Goal: Use online tool/utility: Utilize a website feature to perform a specific function

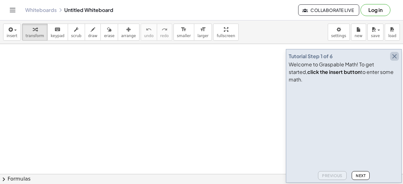
click at [396, 60] on icon "button" at bounding box center [395, 57] width 8 height 8
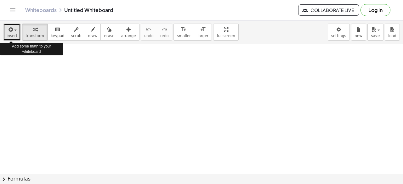
click at [8, 30] on icon "button" at bounding box center [10, 30] width 6 height 8
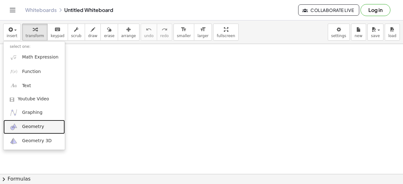
click at [32, 128] on span "Geometry" at bounding box center [33, 127] width 22 height 6
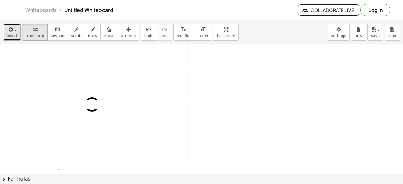
click at [12, 31] on icon "button" at bounding box center [10, 30] width 6 height 8
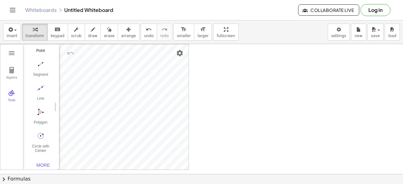
scroll to position [65, 0]
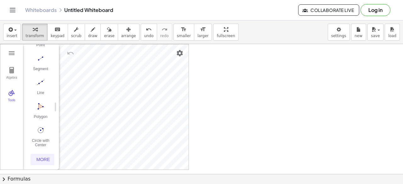
click at [43, 157] on div "More" at bounding box center [43, 159] width 20 height 5
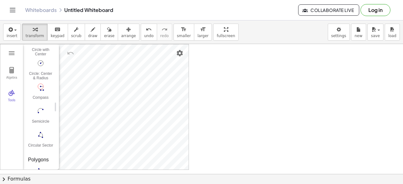
scroll to position [695, 0]
click at [41, 90] on img "Compass. Select segment or two points for radius, then center point" at bounding box center [40, 87] width 25 height 10
click at [38, 88] on img "Compass. Select segment or two points for radius, then center point" at bounding box center [40, 87] width 25 height 10
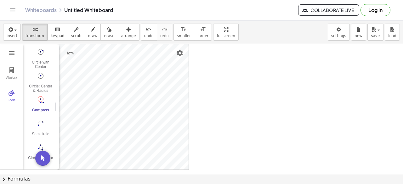
scroll to position [680, 0]
click at [37, 129] on img "Semicircle. Select two end points" at bounding box center [40, 126] width 25 height 10
click at [47, 99] on img "Compass. Select segment or two points for radius, then center point" at bounding box center [40, 102] width 25 height 10
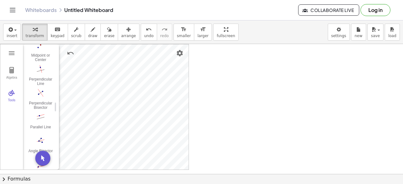
scroll to position [291, 0]
click at [39, 121] on img "Parallel Line. Select parallel line and point" at bounding box center [40, 117] width 25 height 10
click at [45, 88] on img "Segment. Select two points or positions" at bounding box center [40, 93] width 25 height 10
click at [101, 38] on button "erase" at bounding box center [109, 32] width 17 height 17
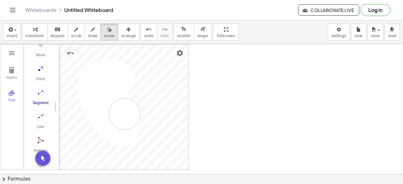
drag, startPoint x: 102, startPoint y: 111, endPoint x: 108, endPoint y: 94, distance: 18.1
drag, startPoint x: 95, startPoint y: 67, endPoint x: 119, endPoint y: 91, distance: 34.5
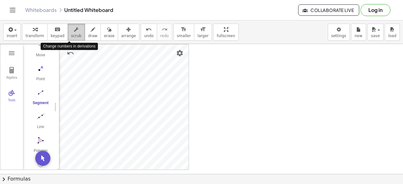
click at [74, 34] on button "scrub" at bounding box center [76, 32] width 17 height 17
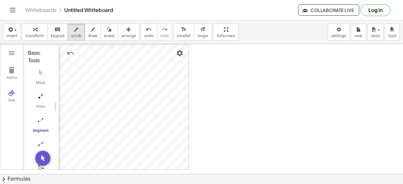
scroll to position [77, 0]
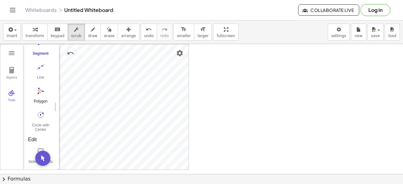
click at [41, 101] on div "Polygon" at bounding box center [40, 103] width 25 height 9
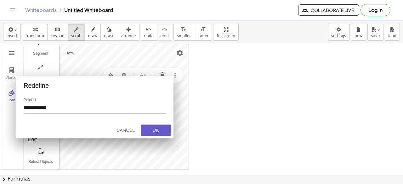
click at [160, 98] on label "Point H" at bounding box center [95, 100] width 142 height 4
click at [160, 105] on input "**********" at bounding box center [95, 109] width 142 height 9
click at [124, 132] on div "Cancel" at bounding box center [126, 130] width 20 height 5
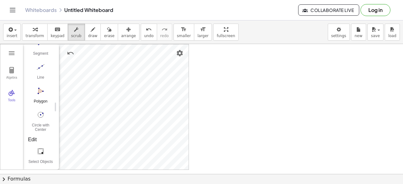
click at [37, 90] on img "Polygon. Select all vertices, then first vertex again" at bounding box center [40, 91] width 25 height 10
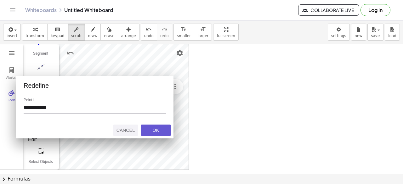
click at [131, 128] on div "Cancel" at bounding box center [126, 130] width 20 height 5
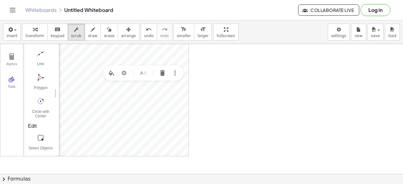
scroll to position [13, 0]
click at [15, 61] on button "Algebra" at bounding box center [11, 60] width 23 height 23
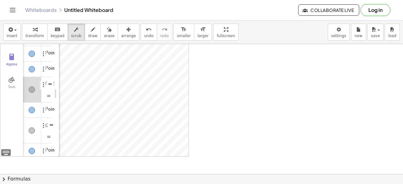
click at [36, 95] on div "Algebra" at bounding box center [32, 89] width 18 height 25
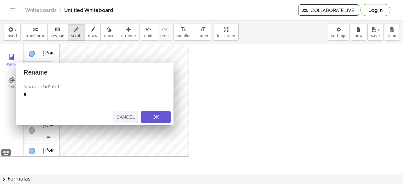
click at [130, 112] on button "Cancel" at bounding box center [125, 117] width 25 height 11
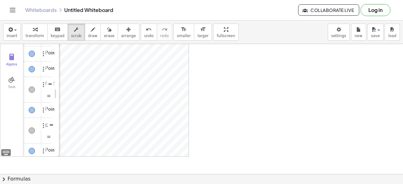
scroll to position [0, 0]
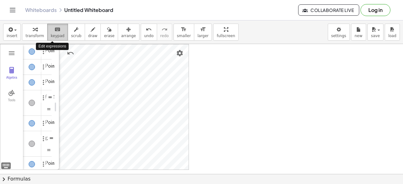
click at [51, 30] on div "keyboard" at bounding box center [58, 30] width 14 height 8
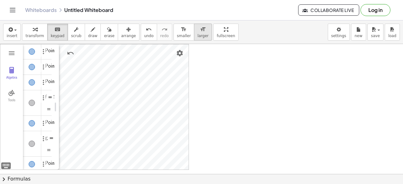
click at [198, 35] on span "larger" at bounding box center [203, 36] width 11 height 4
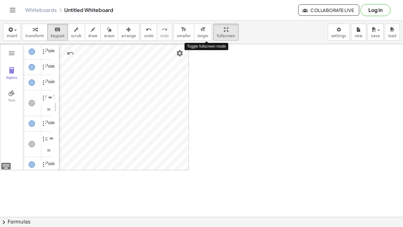
drag, startPoint x: 210, startPoint y: 38, endPoint x: 210, endPoint y: 66, distance: 27.4
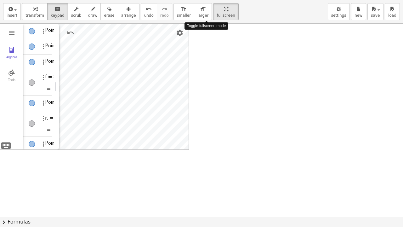
click at [210, 66] on div "insert select one: Math Expression Function Text Youtube Video Graphing Geometr…" at bounding box center [201, 113] width 403 height 227
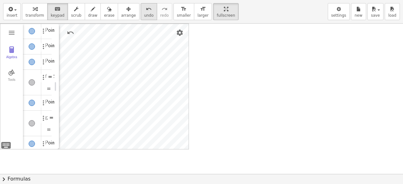
click at [144, 18] on span "undo" at bounding box center [148, 15] width 9 height 4
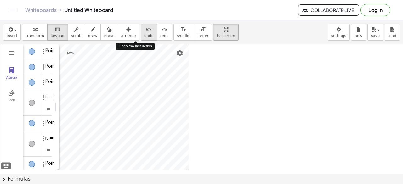
click at [144, 34] on span "undo" at bounding box center [148, 36] width 9 height 4
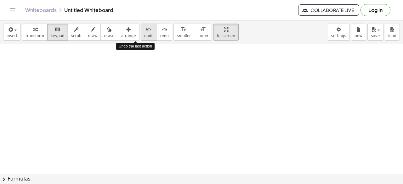
click at [144, 34] on span "undo" at bounding box center [148, 36] width 9 height 4
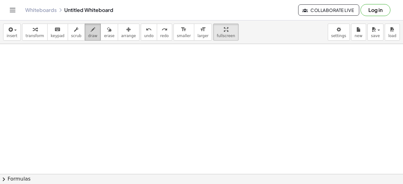
click at [91, 33] on icon "button" at bounding box center [93, 30] width 4 height 8
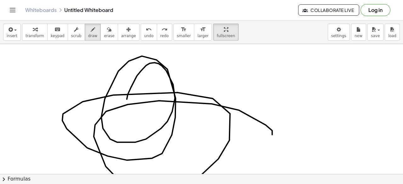
drag, startPoint x: 127, startPoint y: 99, endPoint x: 306, endPoint y: 105, distance: 179.4
click at [306, 105] on div at bounding box center [201, 174] width 403 height 261
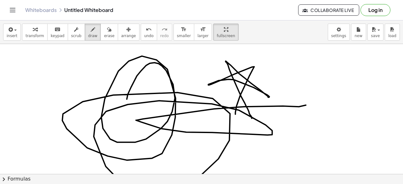
drag, startPoint x: 252, startPoint y: 118, endPoint x: 236, endPoint y: 114, distance: 16.9
click at [236, 114] on div at bounding box center [201, 174] width 403 height 261
click at [104, 37] on span "erase" at bounding box center [109, 36] width 10 height 4
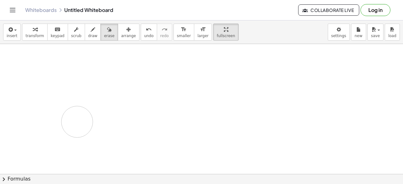
drag, startPoint x: 111, startPoint y: 100, endPoint x: 74, endPoint y: 122, distance: 43.5
click at [74, 122] on div at bounding box center [201, 174] width 403 height 261
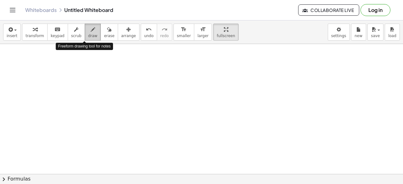
click at [88, 35] on span "draw" at bounding box center [92, 36] width 9 height 4
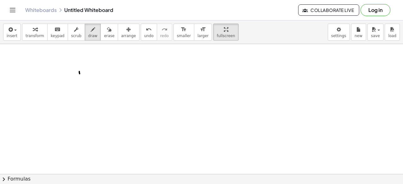
drag, startPoint x: 79, startPoint y: 71, endPoint x: 81, endPoint y: 83, distance: 12.0
click at [81, 83] on div at bounding box center [201, 174] width 403 height 261
drag, startPoint x: 88, startPoint y: 78, endPoint x: 93, endPoint y: 81, distance: 5.9
click at [93, 81] on div at bounding box center [201, 174] width 403 height 261
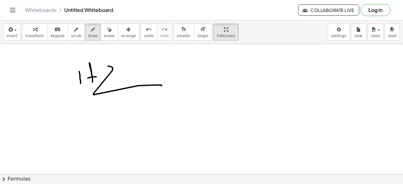
drag, startPoint x: 108, startPoint y: 66, endPoint x: 161, endPoint y: 85, distance: 56.1
click at [161, 85] on div at bounding box center [201, 174] width 403 height 261
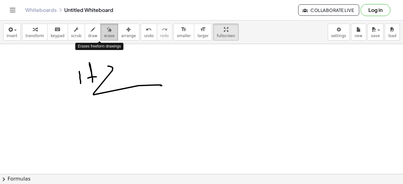
click at [104, 32] on button "erase" at bounding box center [109, 32] width 17 height 17
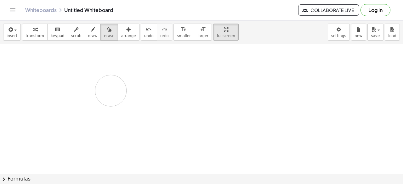
drag, startPoint x: 76, startPoint y: 82, endPoint x: 103, endPoint y: 75, distance: 27.2
click at [103, 75] on div at bounding box center [201, 174] width 403 height 261
